Goal: Task Accomplishment & Management: Manage account settings

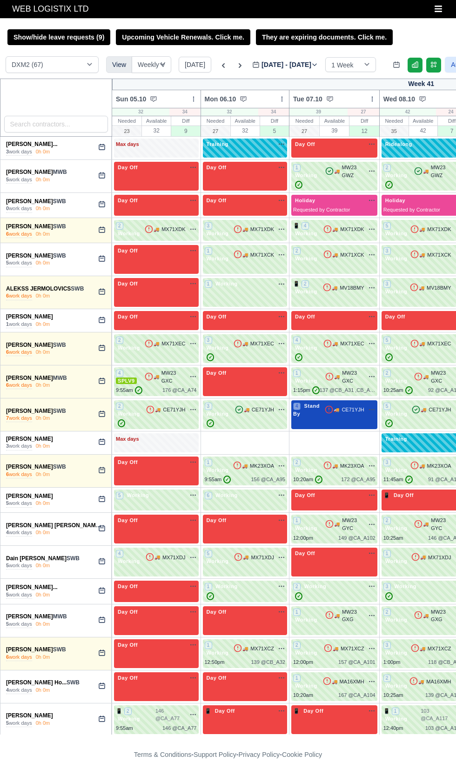
select select "1"
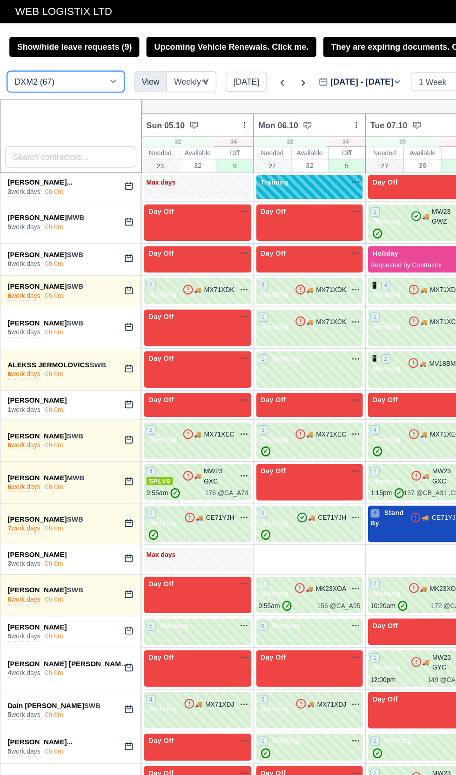
click at [59, 67] on select "DCE1 (1) DWN2 (37) DXM2 (67)" at bounding box center [52, 64] width 93 height 17
select select "3"
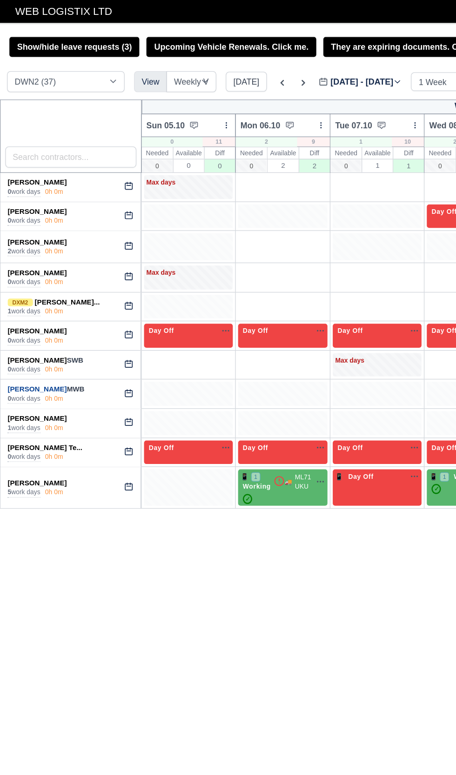
click at [24, 306] on link "[PERSON_NAME]" at bounding box center [29, 307] width 47 height 7
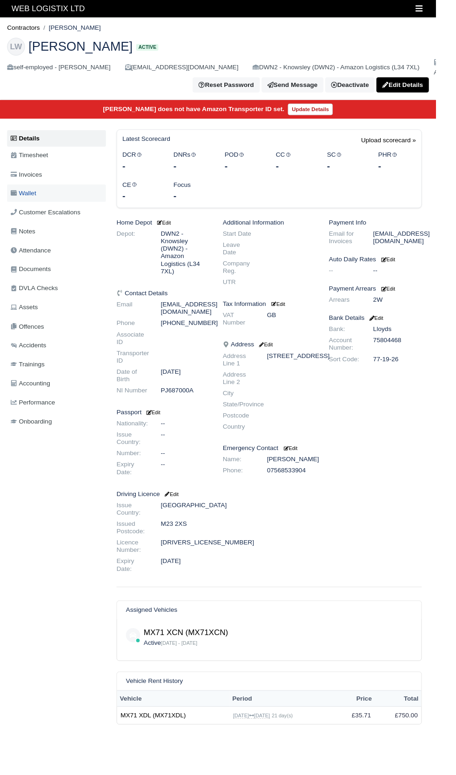
click at [38, 198] on span "Wallet" at bounding box center [24, 202] width 26 height 11
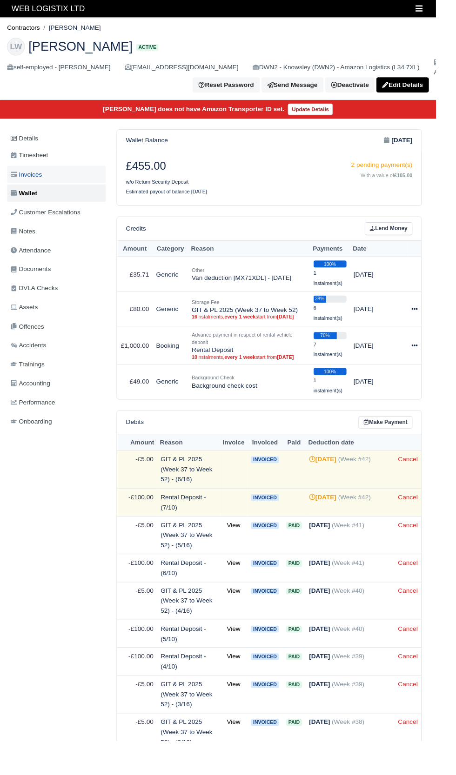
click at [37, 184] on span "Invoices" at bounding box center [27, 182] width 33 height 11
